Goal: Transaction & Acquisition: Purchase product/service

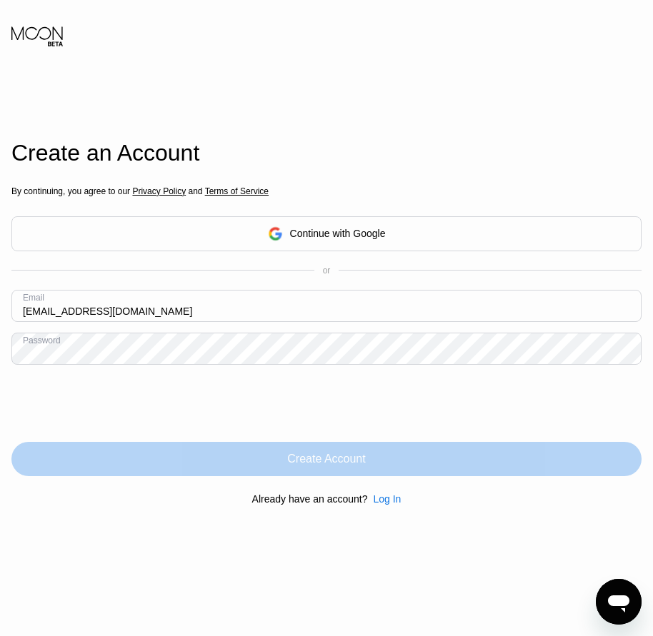
click at [341, 465] on div "Create Account" at bounding box center [326, 459] width 78 height 14
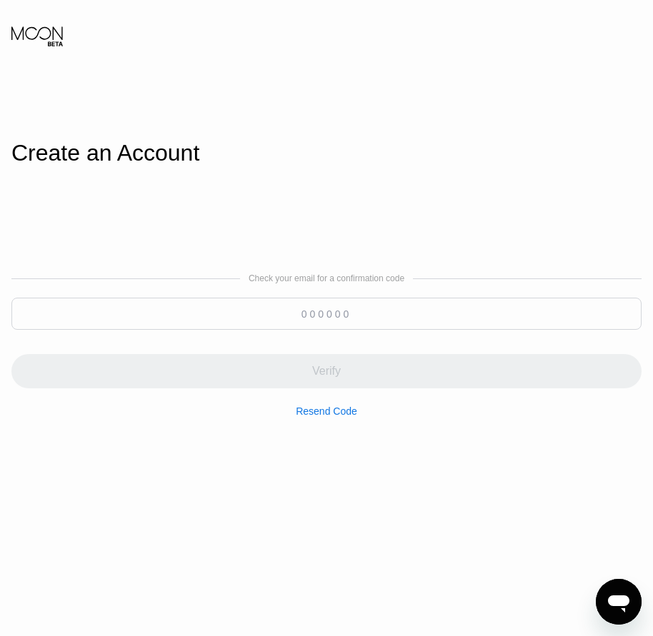
paste input "505412"
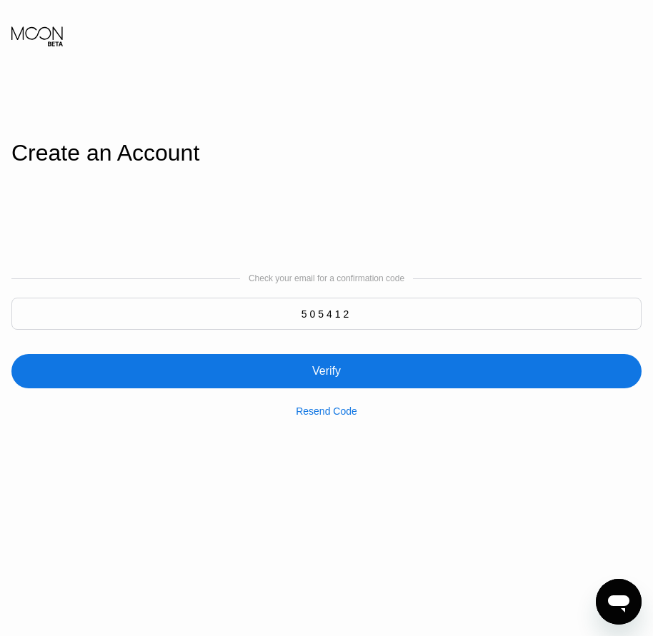
type input "505412"
click at [314, 373] on div "Verify" at bounding box center [326, 371] width 29 height 14
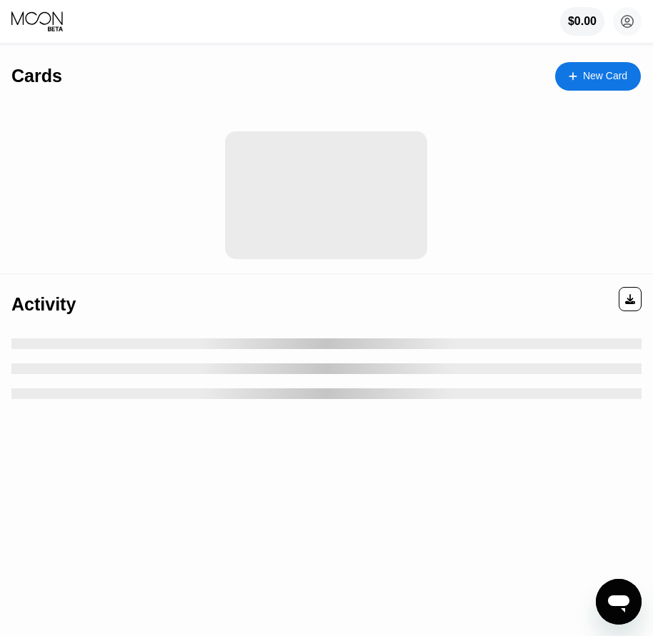
click at [618, 81] on div "New Card" at bounding box center [605, 76] width 44 height 12
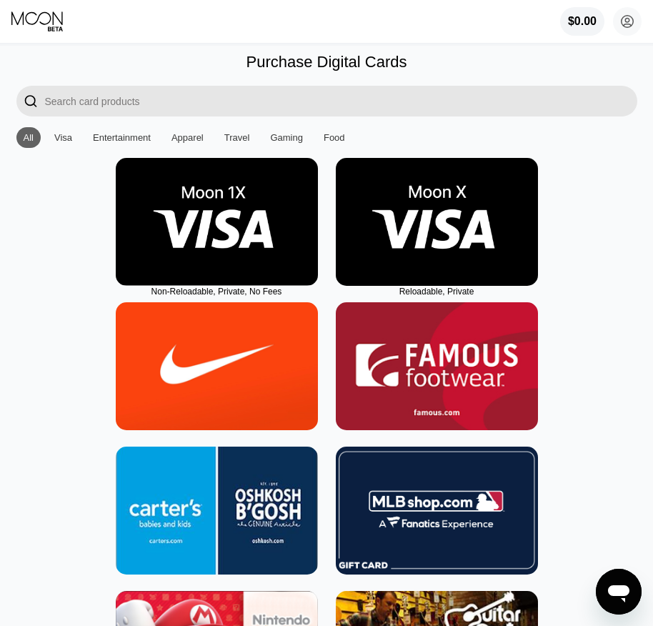
click at [425, 248] on img at bounding box center [437, 222] width 202 height 128
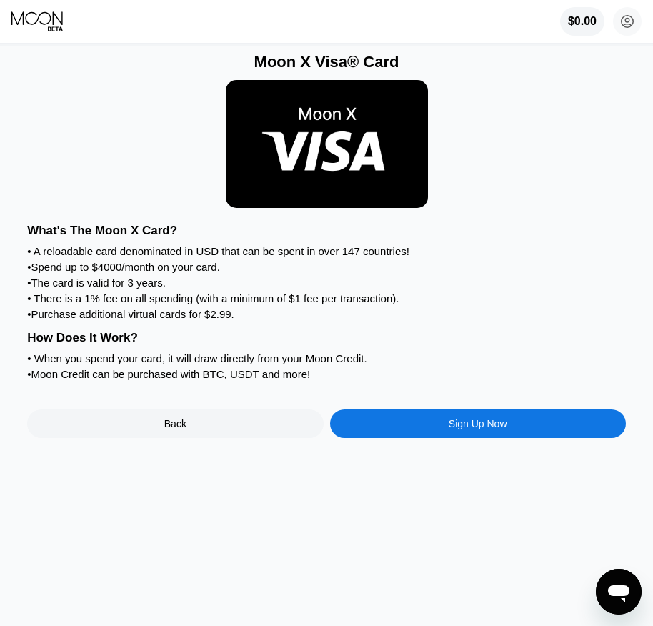
click at [466, 429] on div "Sign Up Now" at bounding box center [477, 423] width 59 height 11
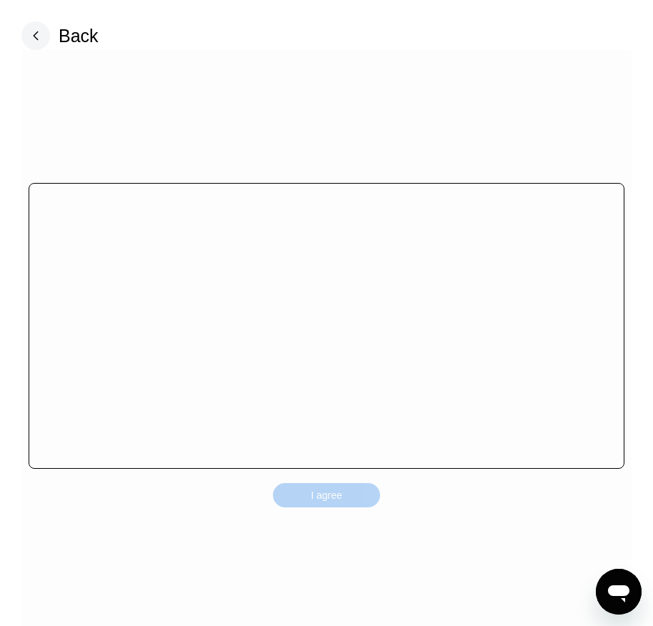
click at [355, 493] on div "I agree" at bounding box center [326, 495] width 107 height 24
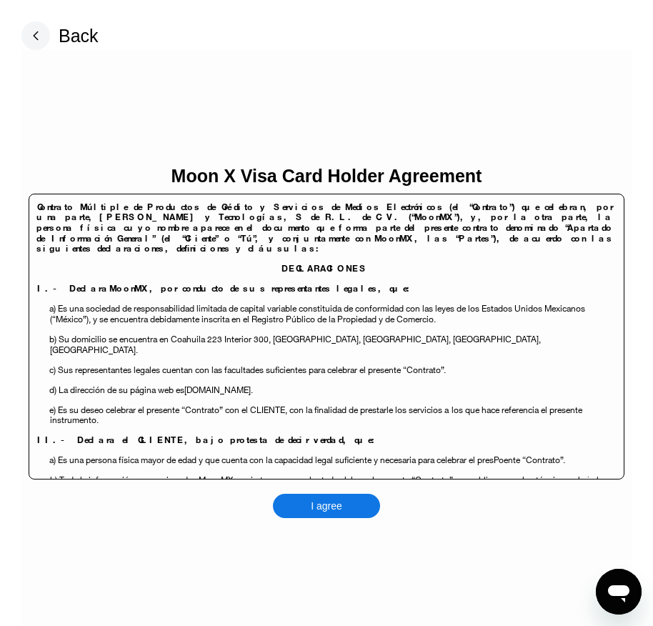
click at [349, 504] on div "I agree" at bounding box center [326, 505] width 107 height 24
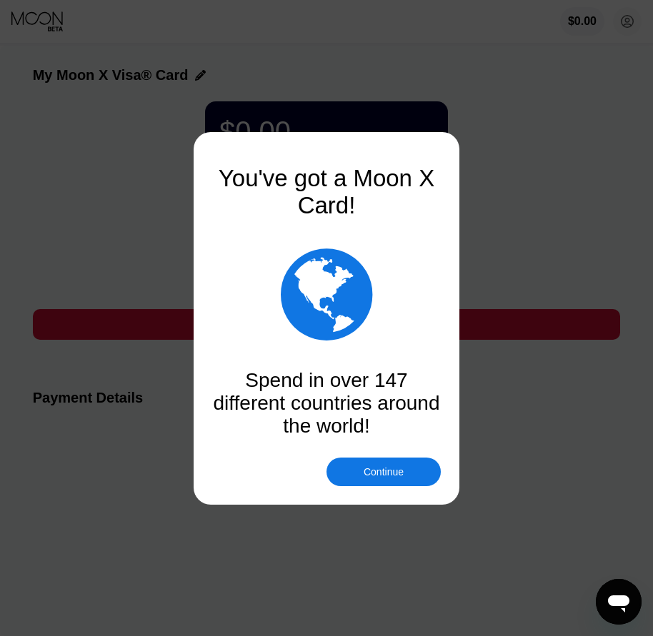
click at [378, 475] on div "Continue" at bounding box center [383, 471] width 40 height 11
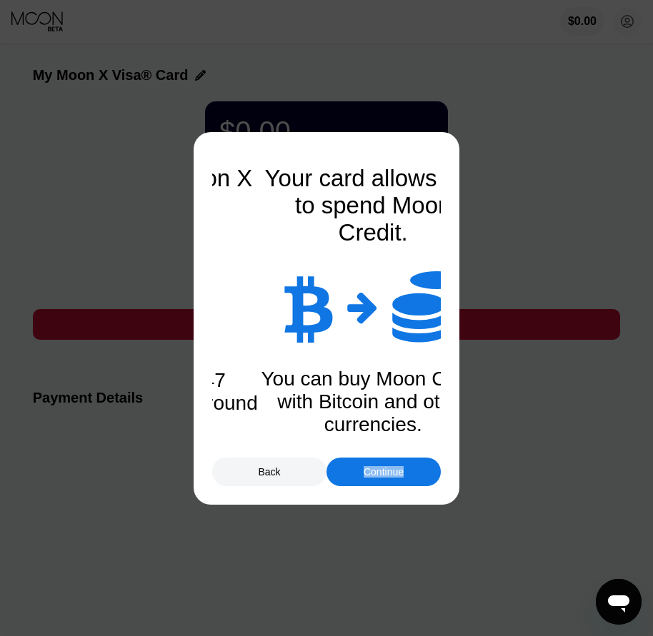
click at [378, 476] on div "Continue" at bounding box center [383, 471] width 40 height 11
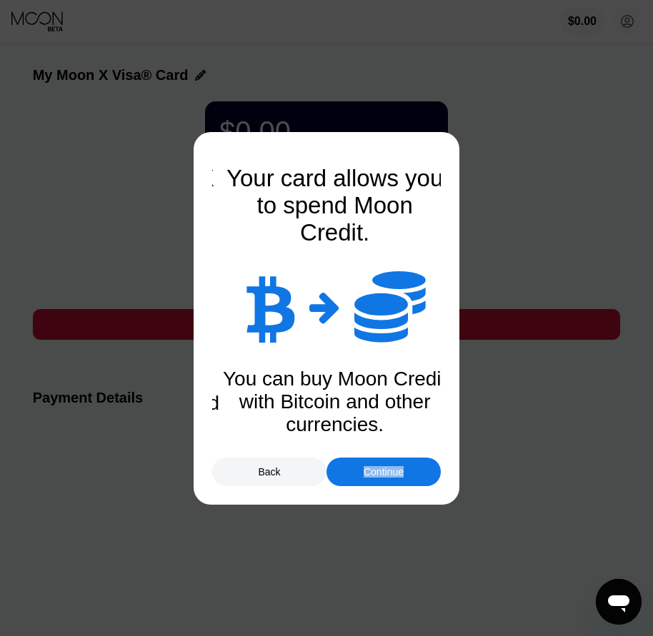
click at [378, 476] on div "Continue" at bounding box center [383, 471] width 40 height 11
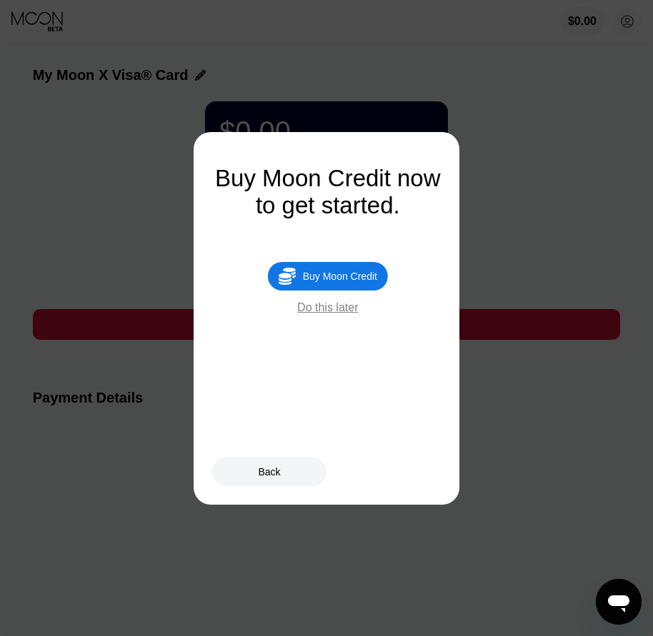
click at [353, 282] on div "Buy Moon Credit" at bounding box center [340, 276] width 74 height 11
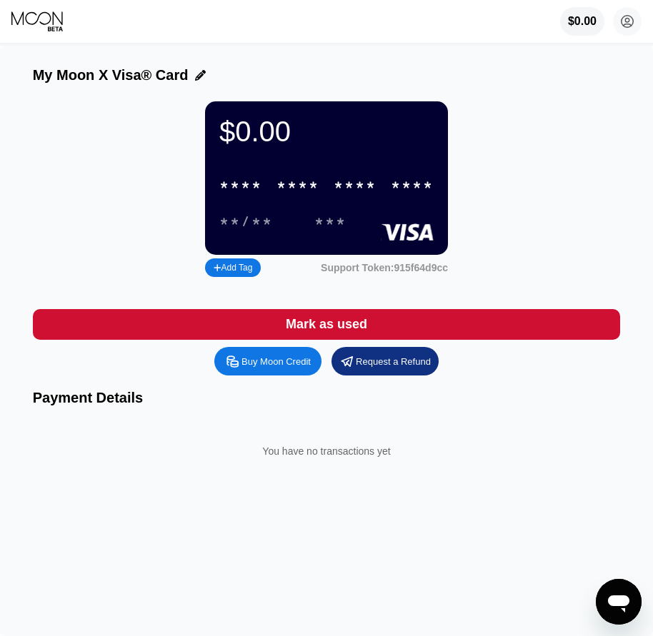
type input "0"
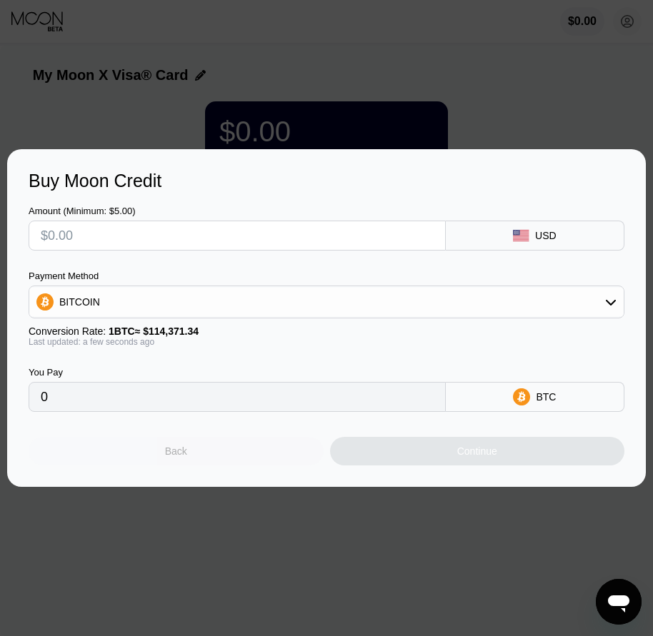
drag, startPoint x: 196, startPoint y: 453, endPoint x: 256, endPoint y: 419, distance: 68.1
click at [196, 453] on div "Back" at bounding box center [176, 451] width 295 height 29
